Goal: Submit feedback/report problem

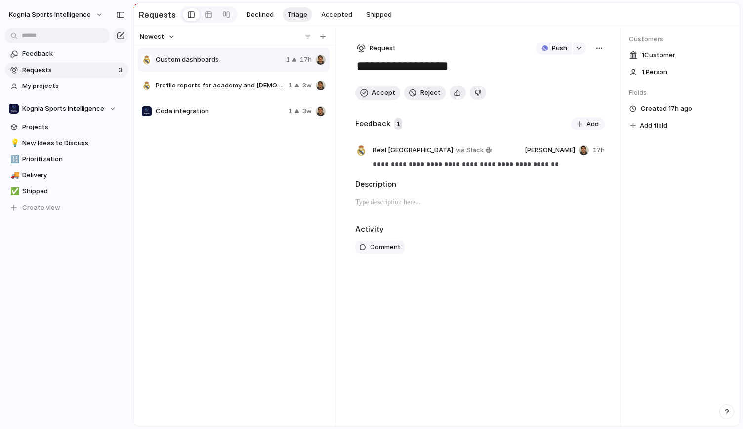
click at [208, 86] on span "Profile reports for academy and [DEMOGRAPHIC_DATA] players" at bounding box center [220, 86] width 129 height 10
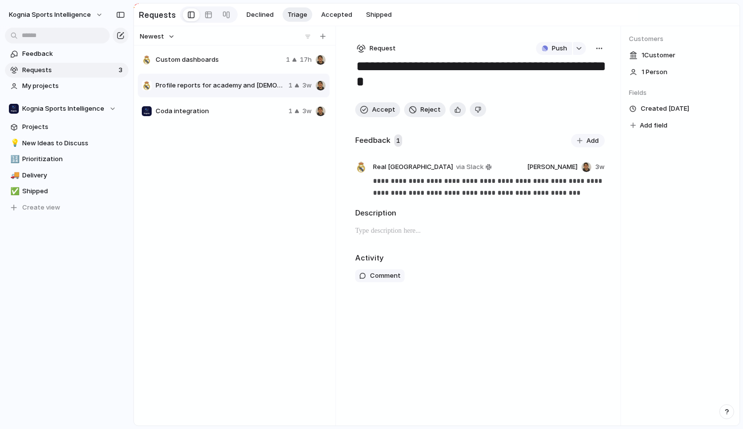
click at [197, 64] on span "Custom dashboards" at bounding box center [219, 60] width 127 height 10
type textarea "**********"
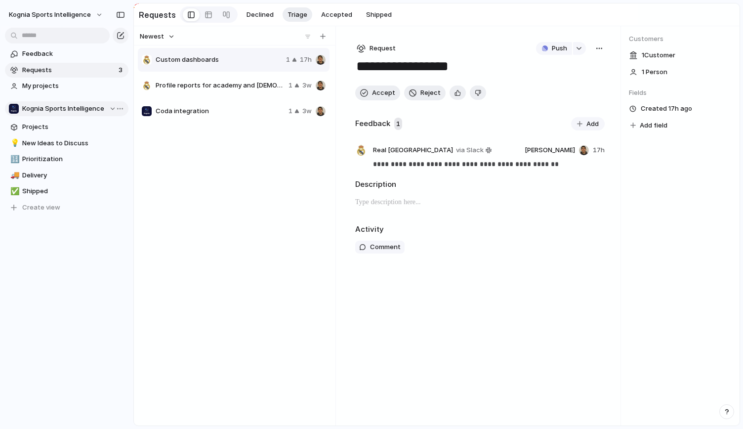
click at [111, 113] on div "button" at bounding box center [117, 109] width 18 height 12
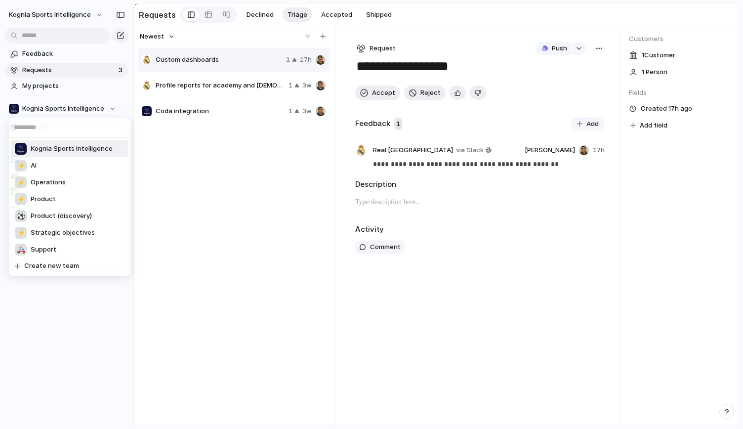
click at [107, 109] on div "Kognia Sports Intelligence ⚡ AI ⚡ Operations ⚡ Product ⚽ Product (discovery) ⚡ …" at bounding box center [371, 214] width 743 height 429
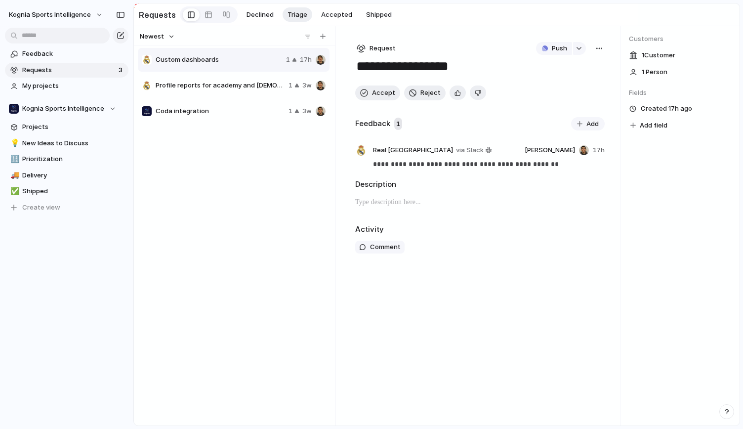
click at [180, 61] on span "Custom dashboards" at bounding box center [219, 60] width 127 height 10
